Goal: Information Seeking & Learning: Check status

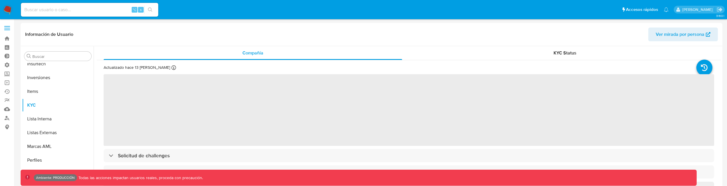
scroll to position [297, 0]
select select "10"
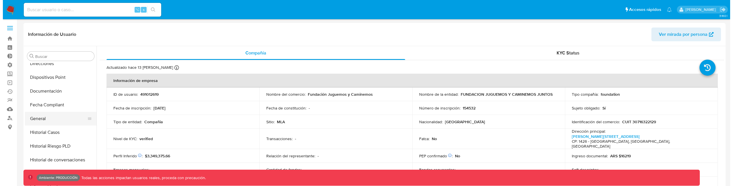
scroll to position [157, 0]
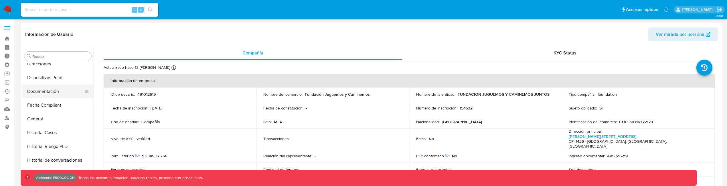
click at [50, 93] on button "Documentación" at bounding box center [55, 91] width 67 height 14
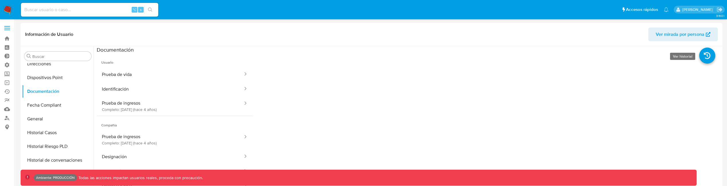
click at [702, 61] on icon at bounding box center [708, 56] width 16 height 16
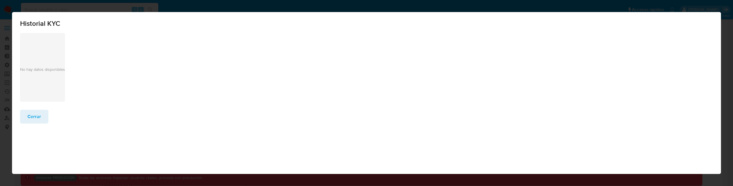
drag, startPoint x: 30, startPoint y: 120, endPoint x: 63, endPoint y: 120, distance: 32.9
click at [31, 120] on span "Cerrar" at bounding box center [33, 116] width 13 height 13
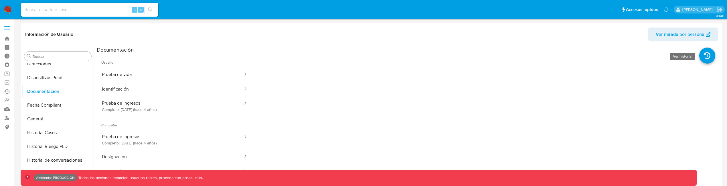
click at [702, 58] on icon at bounding box center [708, 56] width 16 height 16
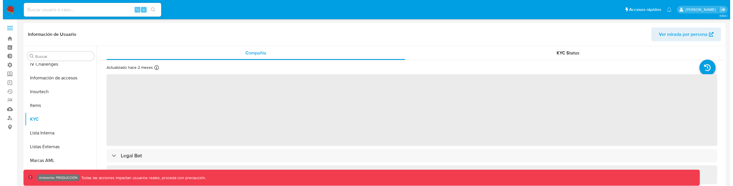
scroll to position [269, 0]
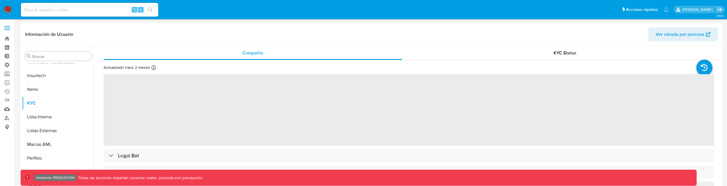
select select "10"
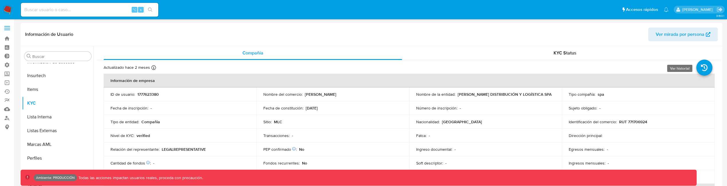
click at [706, 66] on icon at bounding box center [705, 68] width 16 height 16
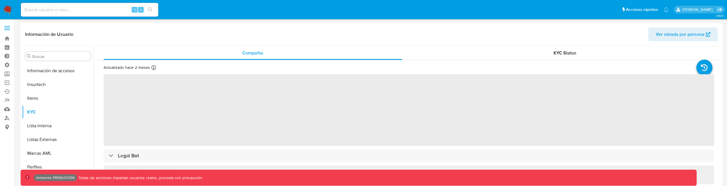
scroll to position [269, 0]
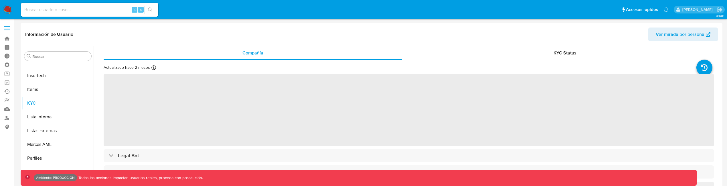
select select "10"
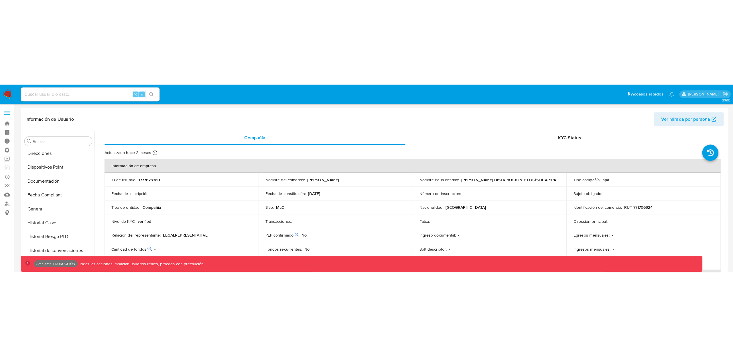
scroll to position [139, 0]
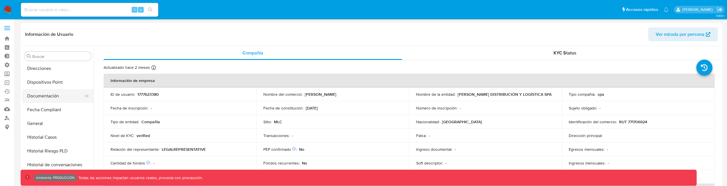
click at [42, 98] on button "Documentación" at bounding box center [55, 96] width 67 height 14
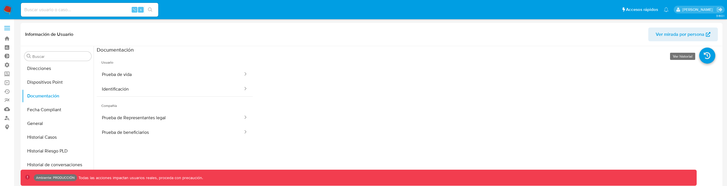
click at [708, 58] on icon at bounding box center [708, 56] width 16 height 16
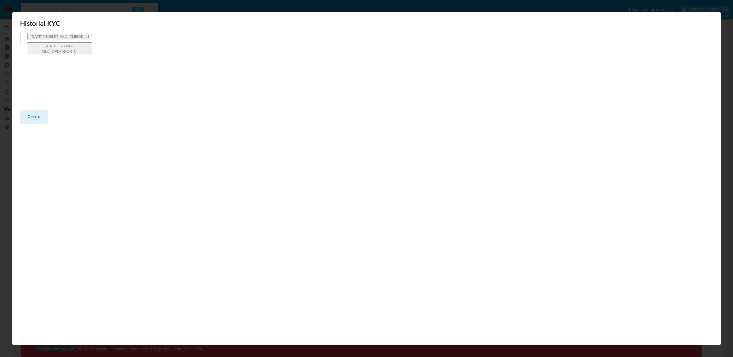
click at [86, 38] on button "26/08/2024 08:58:57-MLC_EMISOR_L1" at bounding box center [59, 36] width 65 height 7
click at [76, 59] on button "25/07/2024 16:39:49-MLC_OPERADOR_L1" at bounding box center [56, 54] width 59 height 13
click at [112, 85] on span "Compañía" at bounding box center [169, 88] width 154 height 14
click at [116, 93] on span "Compañía" at bounding box center [169, 88] width 154 height 14
drag, startPoint x: 117, startPoint y: 90, endPoint x: 117, endPoint y: 104, distance: 13.7
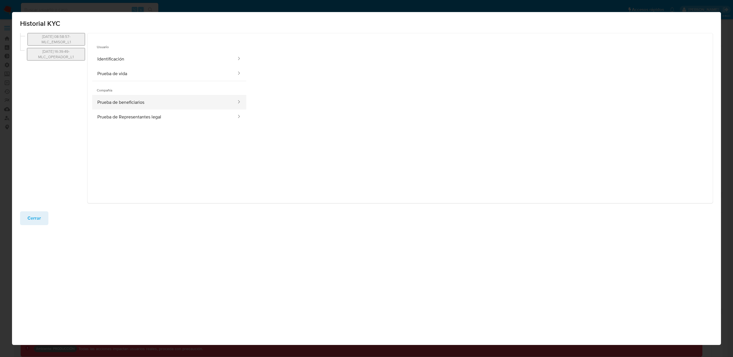
click at [117, 90] on span "Compañía" at bounding box center [169, 88] width 154 height 14
click at [117, 105] on button "Prueba de beneficiarios" at bounding box center [164, 102] width 145 height 15
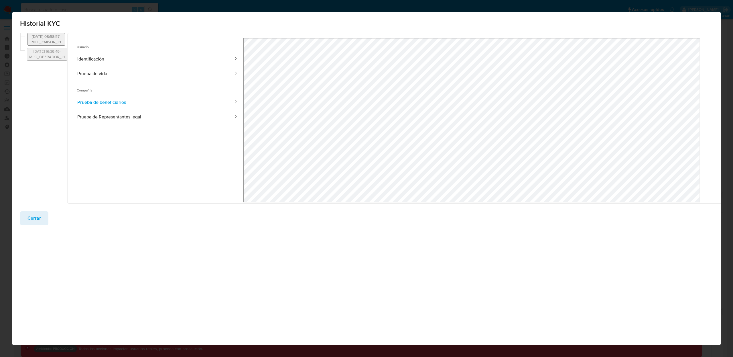
click at [65, 40] on button "26/08/2024 08:58:57-MLC_EMISOR_L1" at bounding box center [46, 39] width 38 height 13
click at [67, 58] on button "25/07/2024 16:39:49-MLC_OPERADOR_L1" at bounding box center [47, 54] width 40 height 13
click at [124, 60] on button "Identificación" at bounding box center [153, 59] width 162 height 15
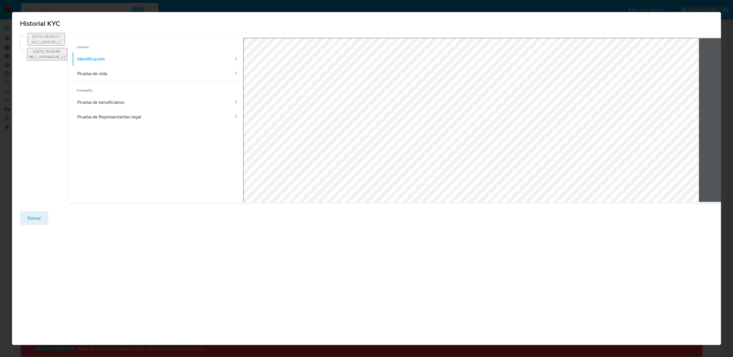
click at [67, 55] on button "25/07/2024 16:39:49-MLC_OPERADOR_L1" at bounding box center [47, 54] width 40 height 13
click at [65, 43] on button "26/08/2024 08:58:57-MLC_EMISOR_L1" at bounding box center [46, 39] width 38 height 13
click at [60, 51] on button "25/07/2024 16:39:49-MLC_OPERADOR_L1" at bounding box center [47, 54] width 40 height 13
click at [63, 42] on button "26/08/2024 08:58:57-MLC_EMISOR_L1" at bounding box center [46, 39] width 38 height 13
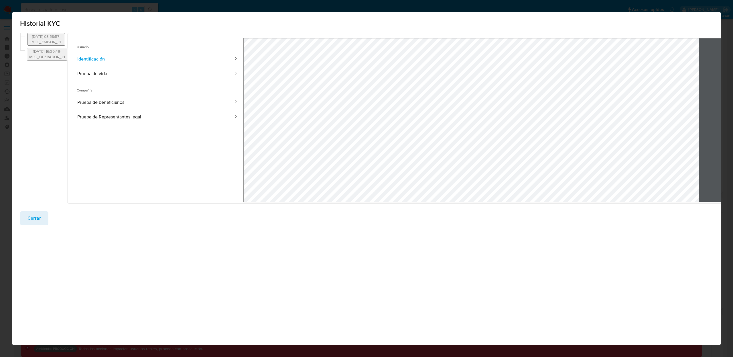
click at [65, 54] on button "25/07/2024 16:39:49-MLC_OPERADOR_L1" at bounding box center [47, 54] width 40 height 13
click at [64, 43] on button "26/08/2024 08:58:57-MLC_EMISOR_L1" at bounding box center [46, 39] width 38 height 13
click at [66, 55] on button "25/07/2024 16:39:49-MLC_OPERADOR_L1" at bounding box center [47, 54] width 40 height 13
click at [65, 42] on button "26/08/2024 08:58:57-MLC_EMISOR_L1" at bounding box center [46, 39] width 38 height 13
click at [66, 53] on button "25/07/2024 16:39:49-MLC_OPERADOR_L1" at bounding box center [47, 54] width 40 height 13
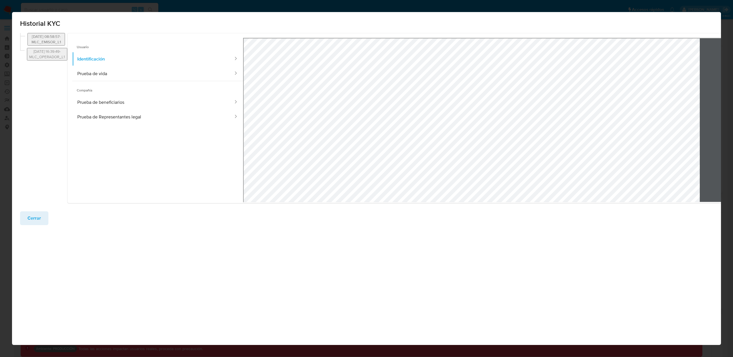
click at [65, 41] on button "26/08/2024 08:58:57-MLC_EMISOR_L1" at bounding box center [46, 39] width 38 height 13
click at [67, 58] on button "25/07/2024 16:39:49-MLC_OPERADOR_L1" at bounding box center [47, 54] width 40 height 13
click at [56, 59] on button "25/07/2024 16:39:49-MLC_OPERADOR_L1" at bounding box center [47, 54] width 40 height 13
click at [119, 78] on button "Prueba de vida" at bounding box center [153, 73] width 162 height 15
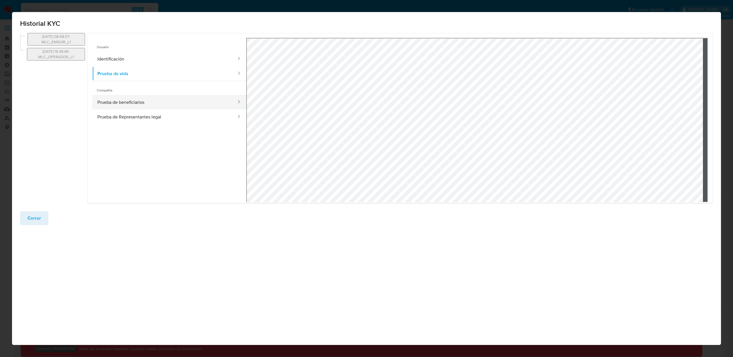
click at [132, 102] on button "Prueba de beneficiarios" at bounding box center [164, 102] width 145 height 15
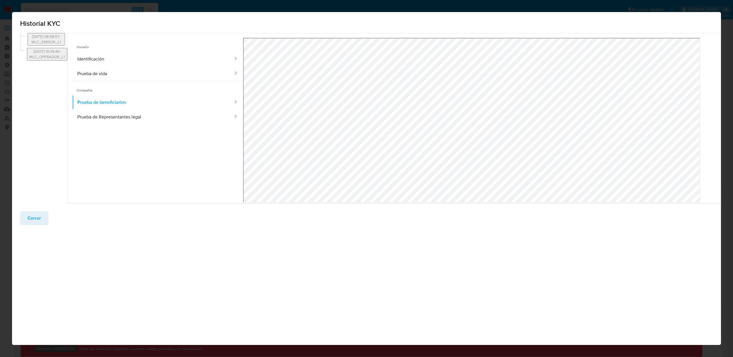
click at [42, 186] on button "Cerrar" at bounding box center [34, 218] width 28 height 14
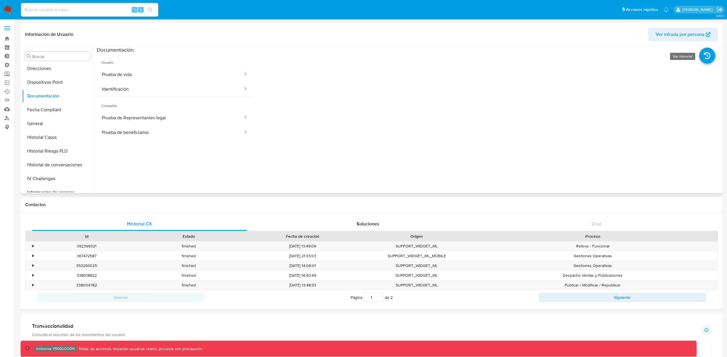
click at [706, 58] on icon at bounding box center [708, 56] width 16 height 16
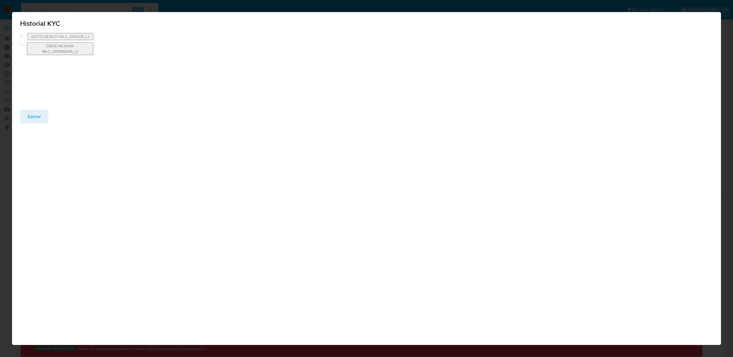
click at [74, 54] on button "25/07/2024 16:39:49-MLC_OPERADOR_L1" at bounding box center [60, 48] width 66 height 13
click at [76, 42] on button "26/08/2024 08:58:57-MLC_EMISOR_L1" at bounding box center [56, 39] width 58 height 13
